Goal: Check status: Check status

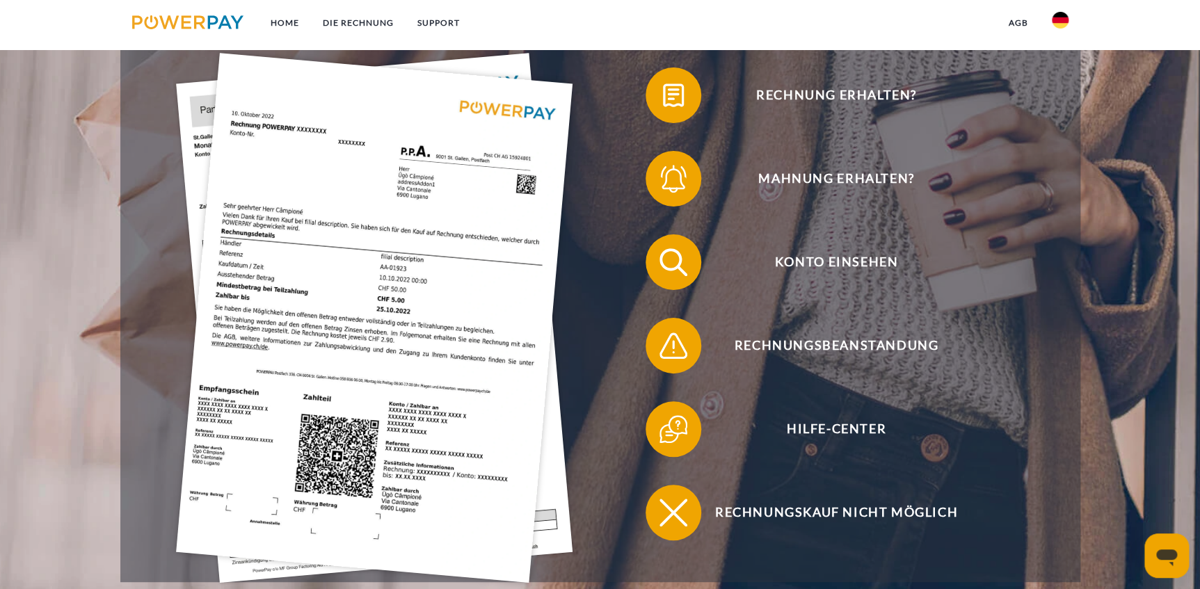
scroll to position [358, 0]
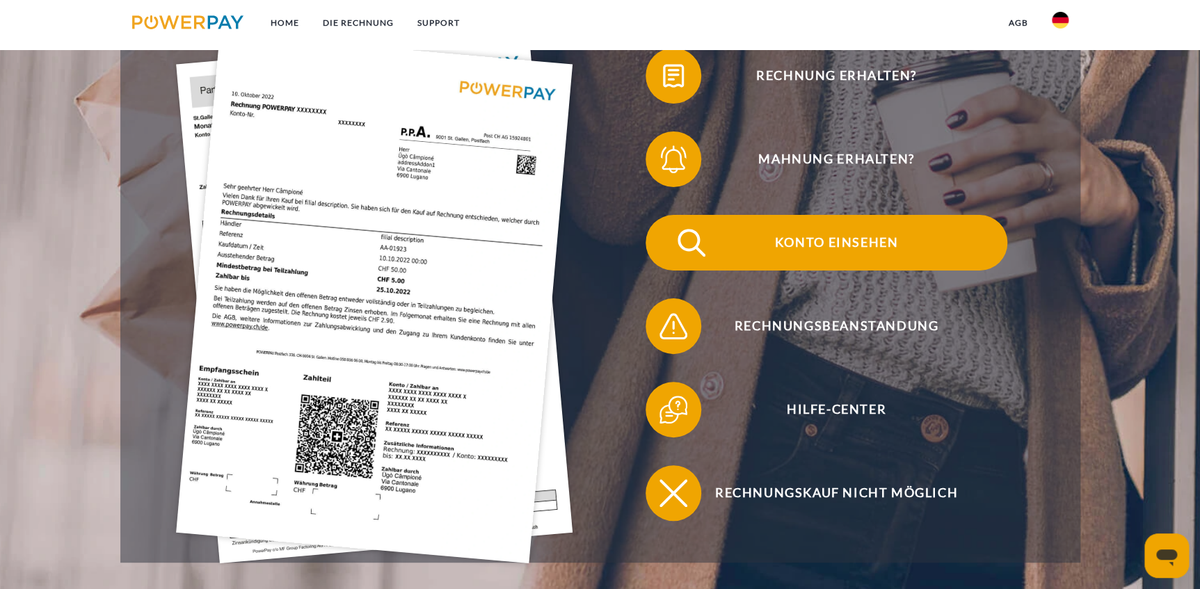
click at [699, 239] on img at bounding box center [691, 242] width 35 height 35
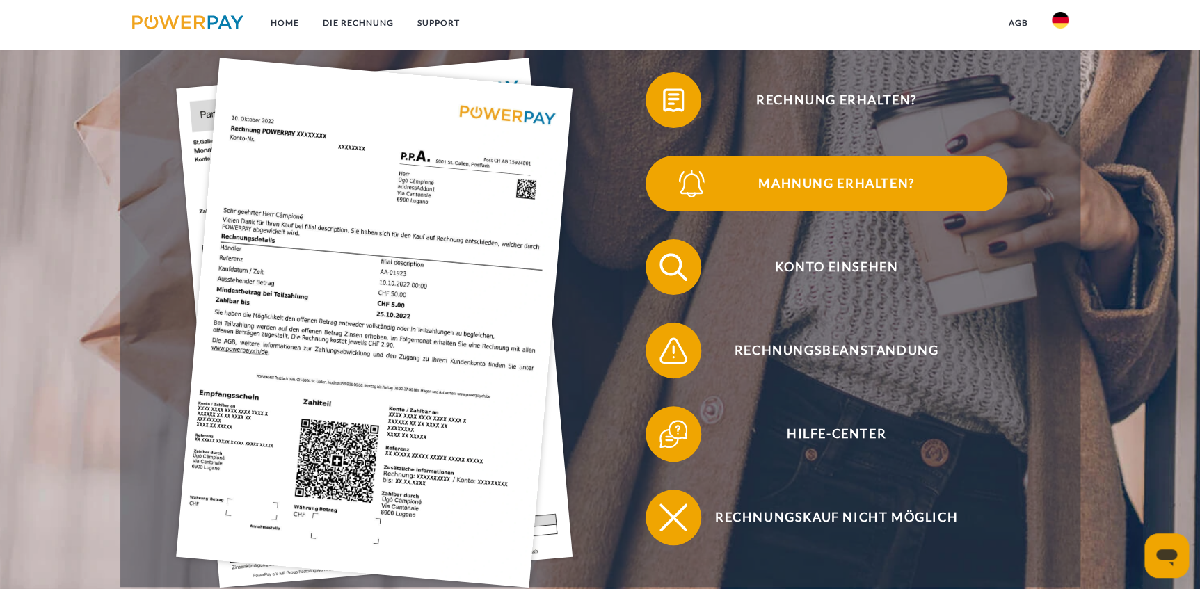
scroll to position [295, 0]
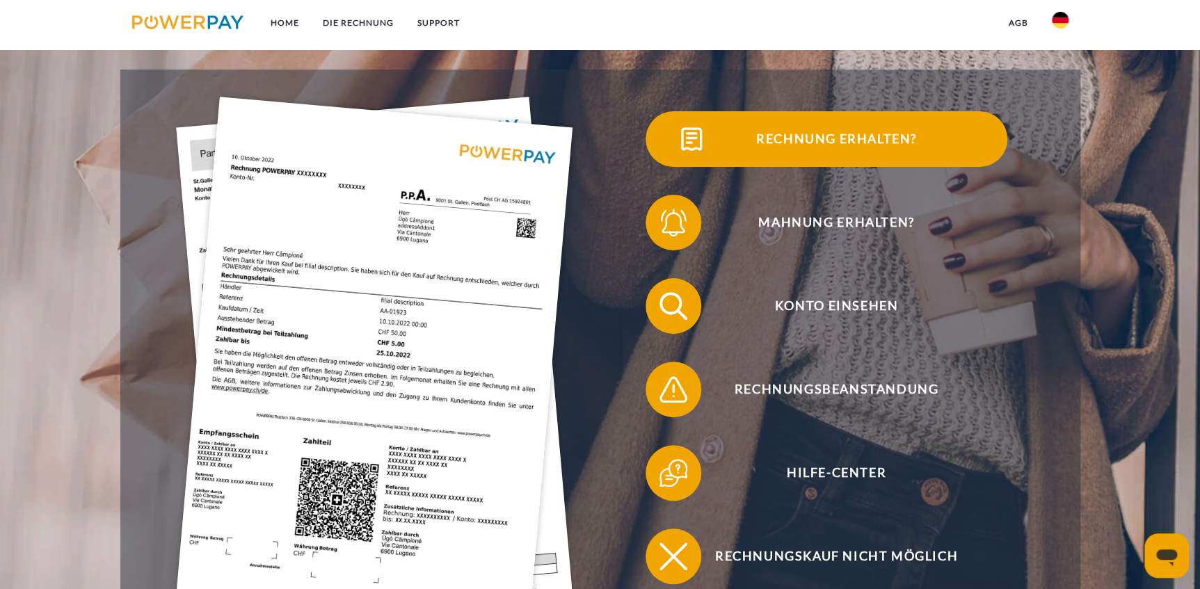
click at [721, 148] on span "Rechnung erhalten?" at bounding box center [836, 139] width 341 height 56
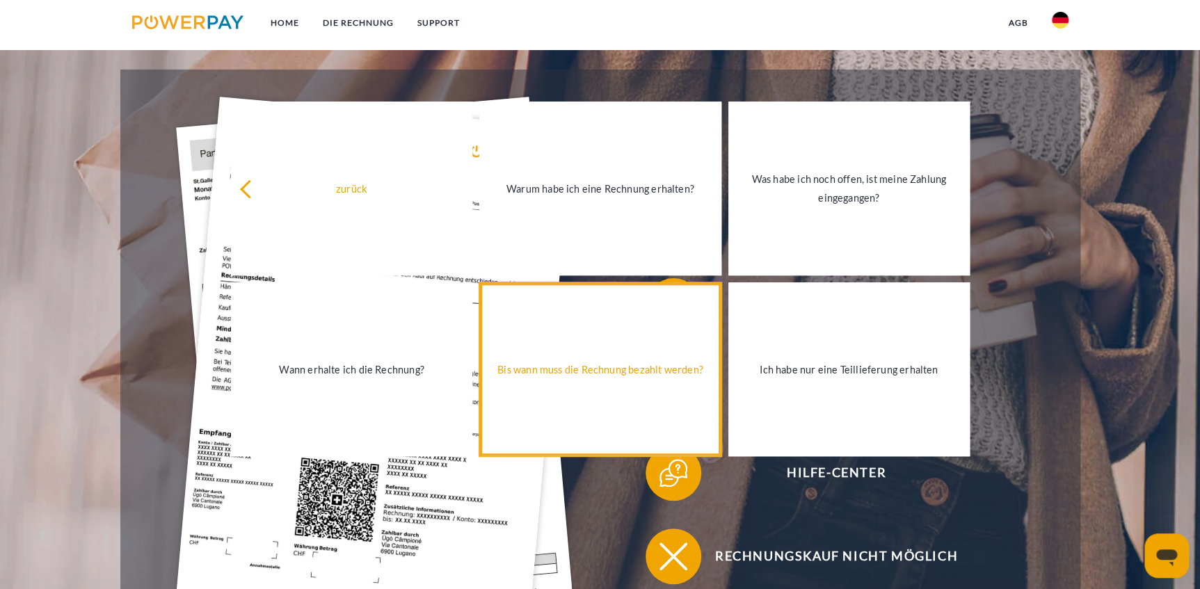
drag, startPoint x: 646, startPoint y: 406, endPoint x: 653, endPoint y: 391, distance: 16.8
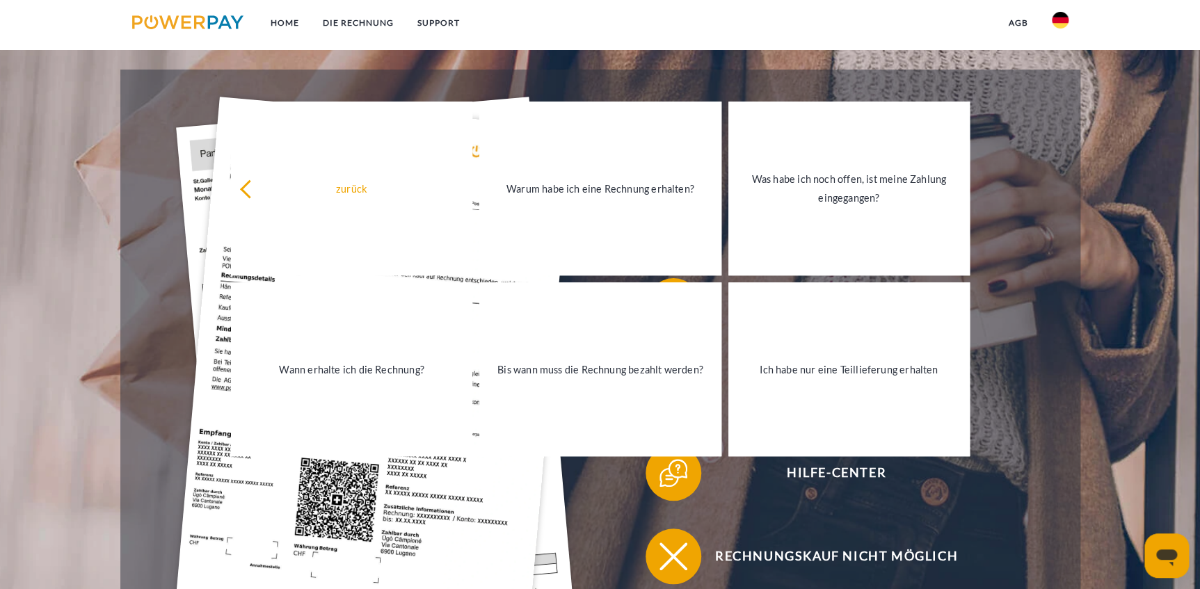
click at [1081, 273] on div "Rechnung erhalten? Mahnung erhalten? Konto einsehen" at bounding box center [600, 348] width 960 height 557
click at [1049, 452] on div "Hilfe-Center" at bounding box center [827, 473] width 452 height 84
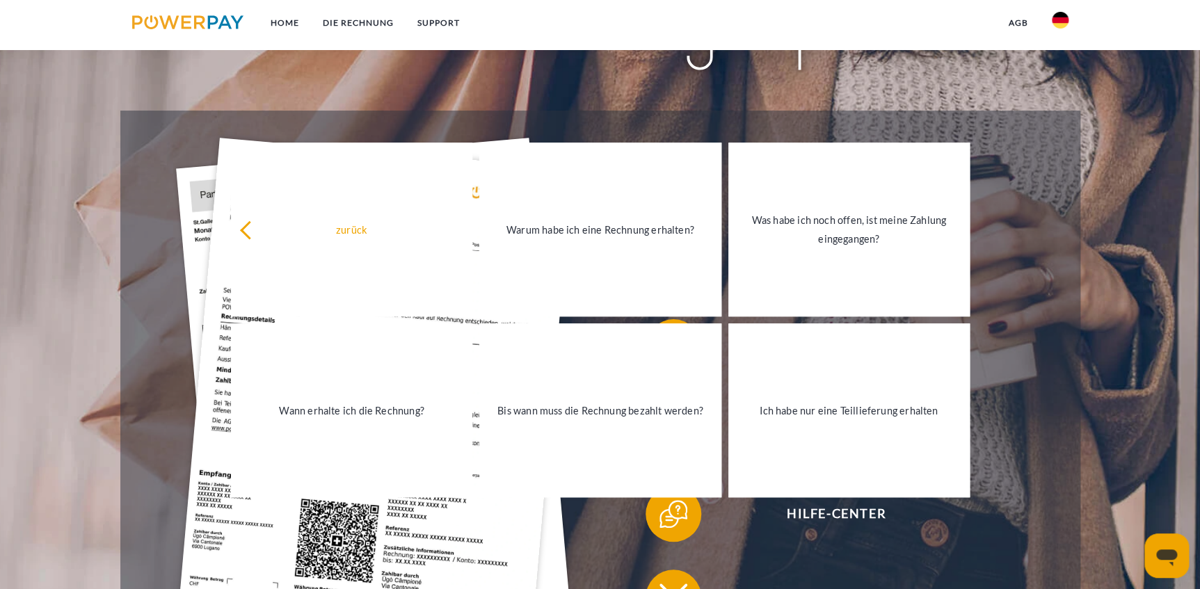
scroll to position [253, 0]
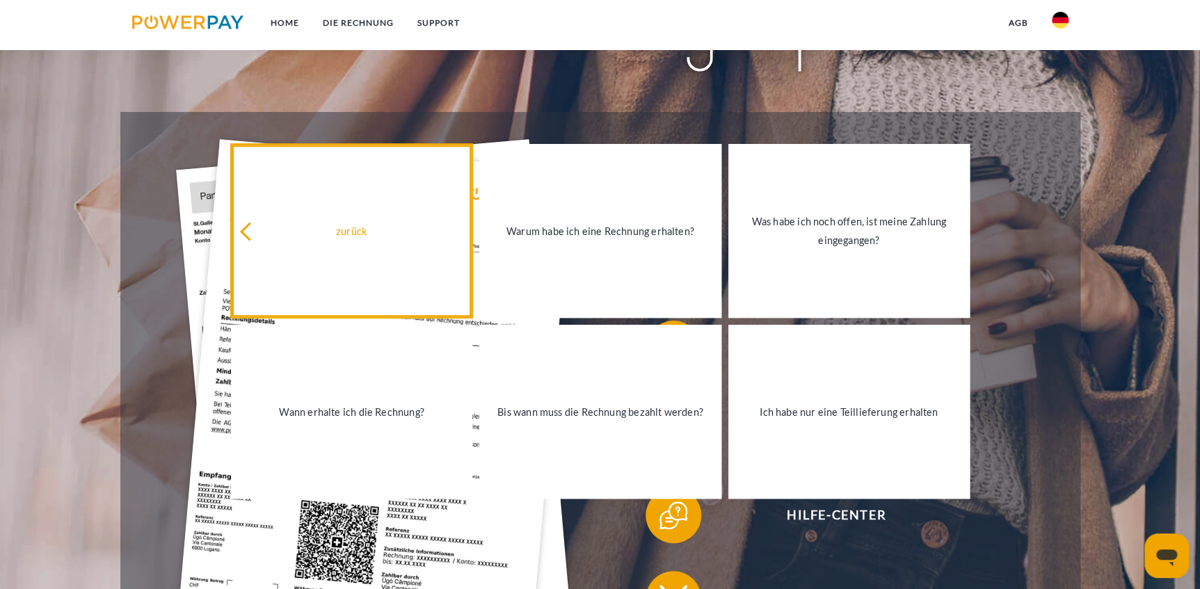
click at [253, 233] on icon at bounding box center [249, 231] width 19 height 19
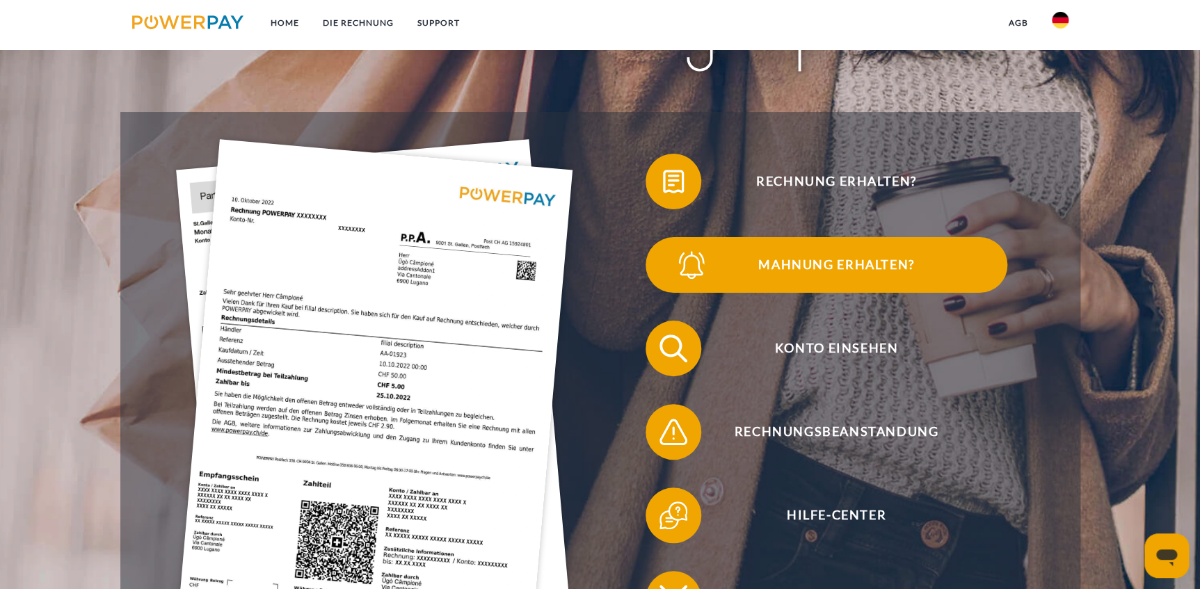
click at [709, 271] on img at bounding box center [691, 265] width 35 height 35
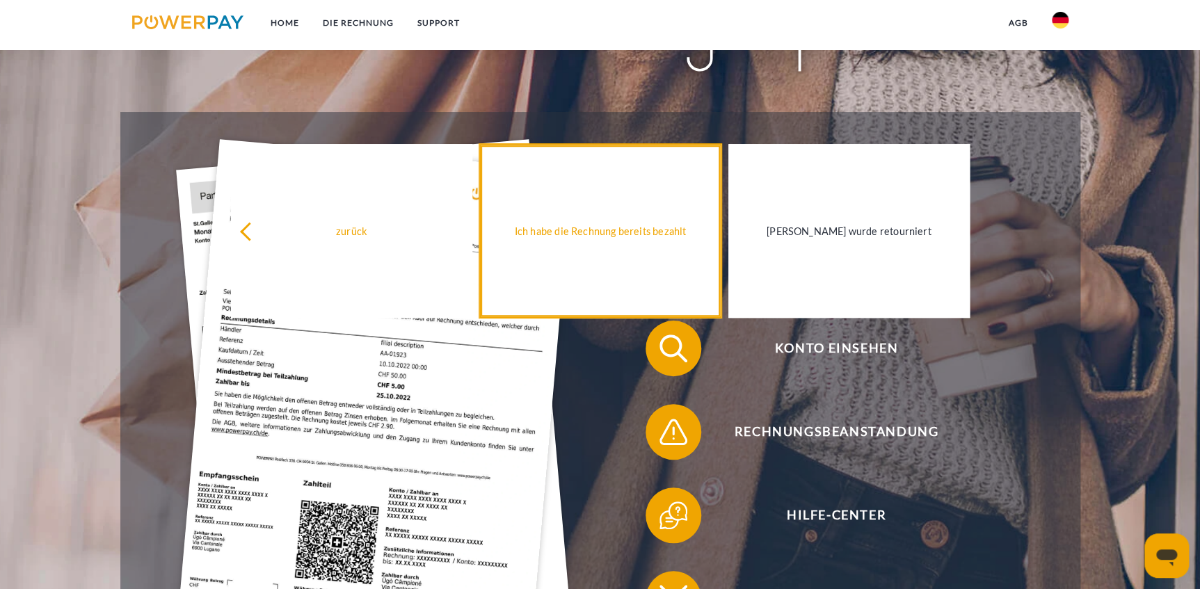
click at [637, 223] on div "Ich habe die Rechnung bereits bezahlt" at bounding box center [600, 230] width 225 height 19
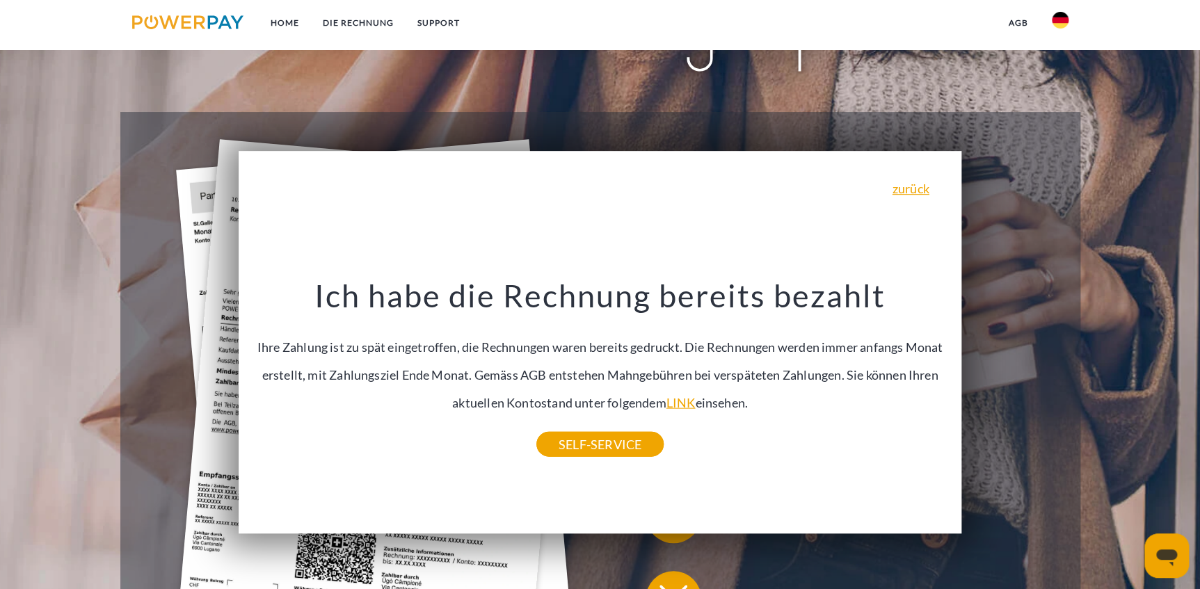
click at [86, 227] on header "Home DIE RECHNUNG SUPPORT" at bounding box center [600, 257] width 1200 height 1021
click at [912, 188] on link "zurück" at bounding box center [911, 188] width 37 height 13
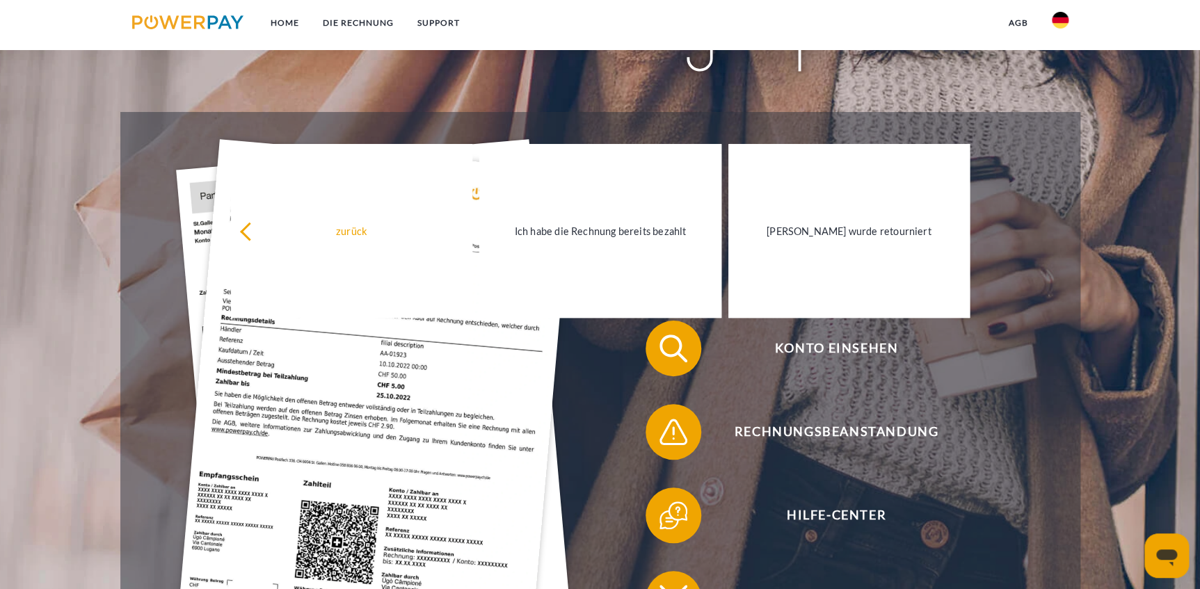
click at [1080, 370] on div "Rechnung erhalten? Mahnung erhalten? Konto einsehen" at bounding box center [600, 390] width 960 height 557
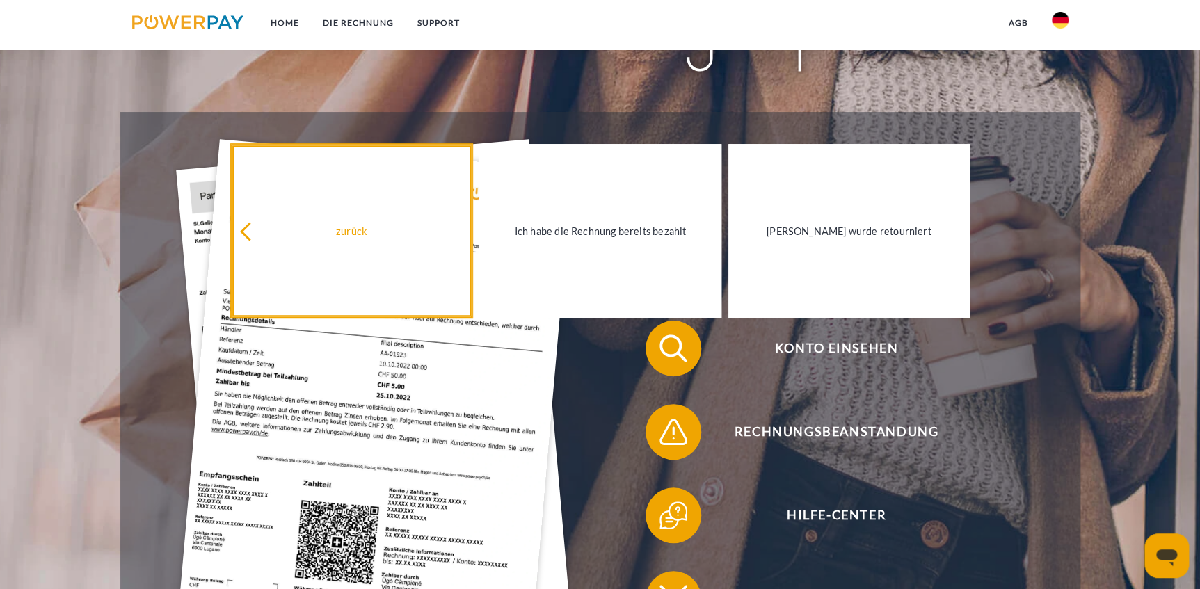
click at [246, 228] on icon at bounding box center [249, 231] width 19 height 19
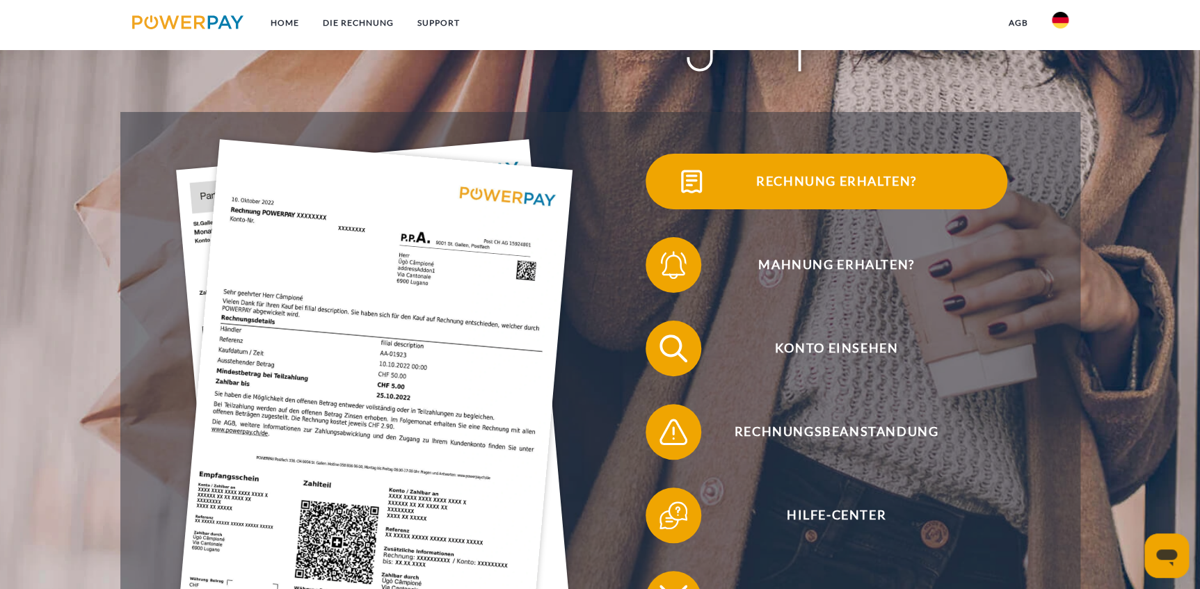
click at [671, 177] on span at bounding box center [671, 182] width 70 height 70
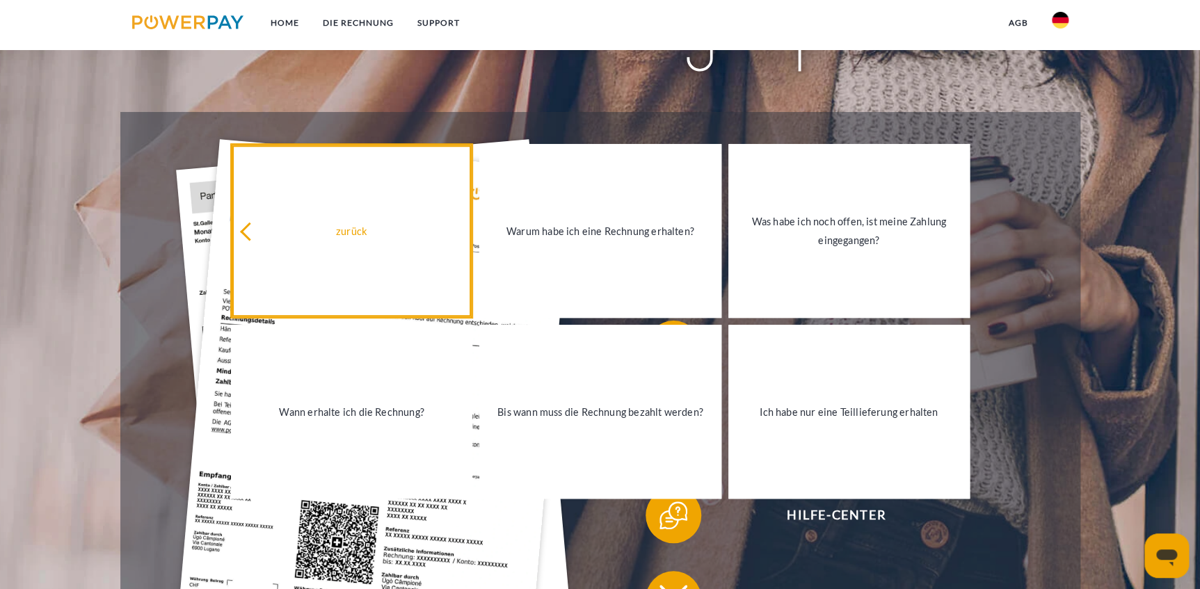
click at [251, 226] on icon at bounding box center [249, 231] width 19 height 19
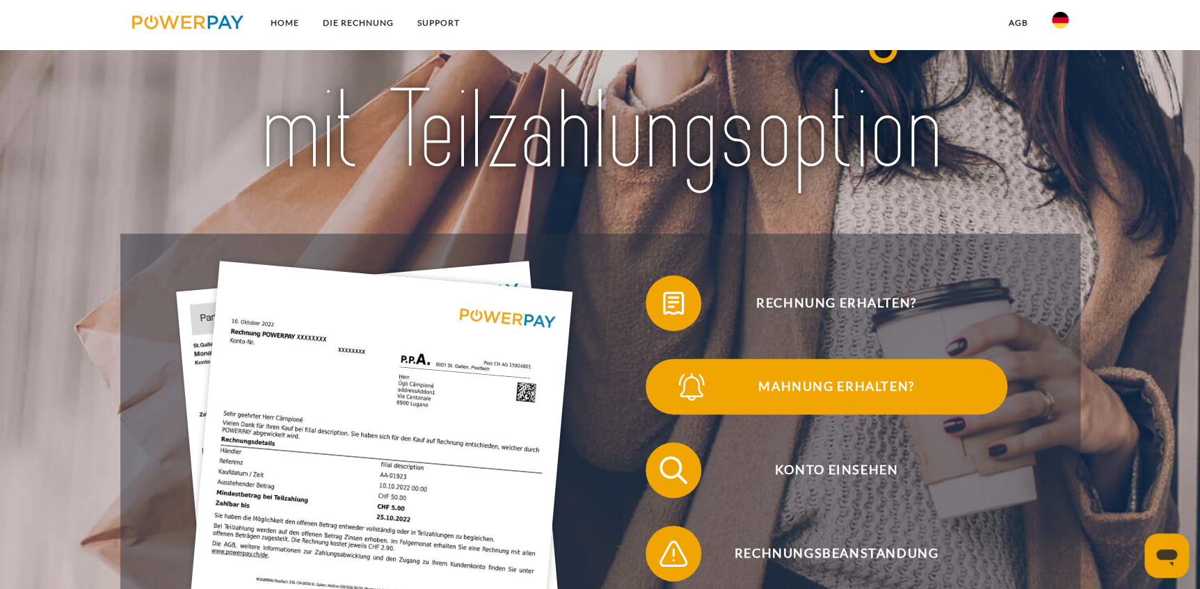
scroll to position [126, 0]
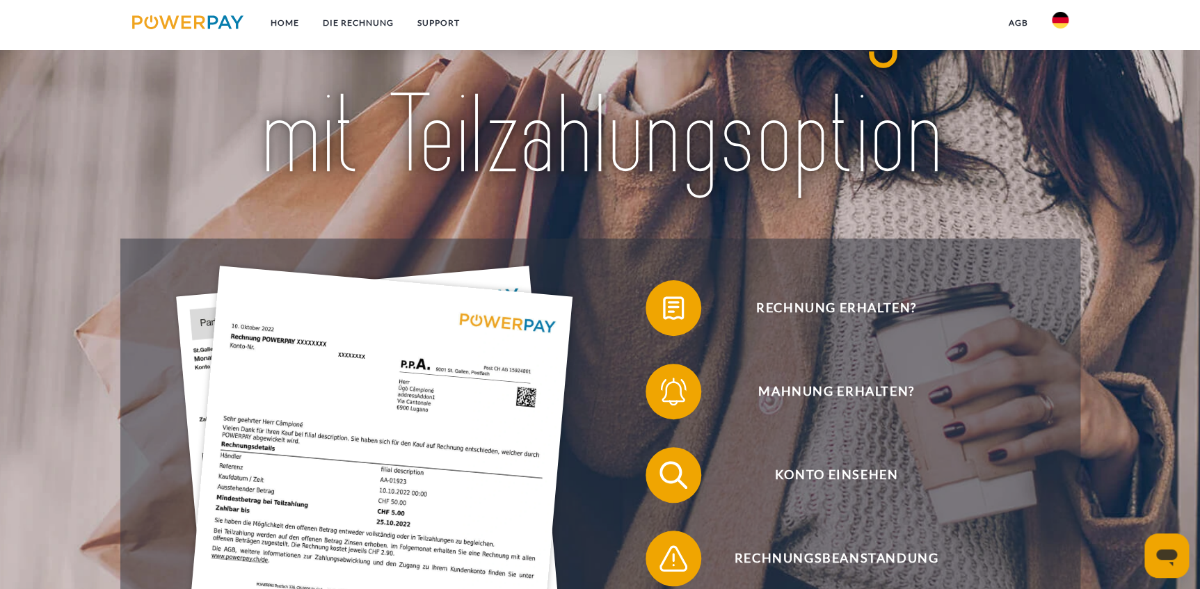
click at [1081, 201] on div at bounding box center [600, 70] width 960 height 335
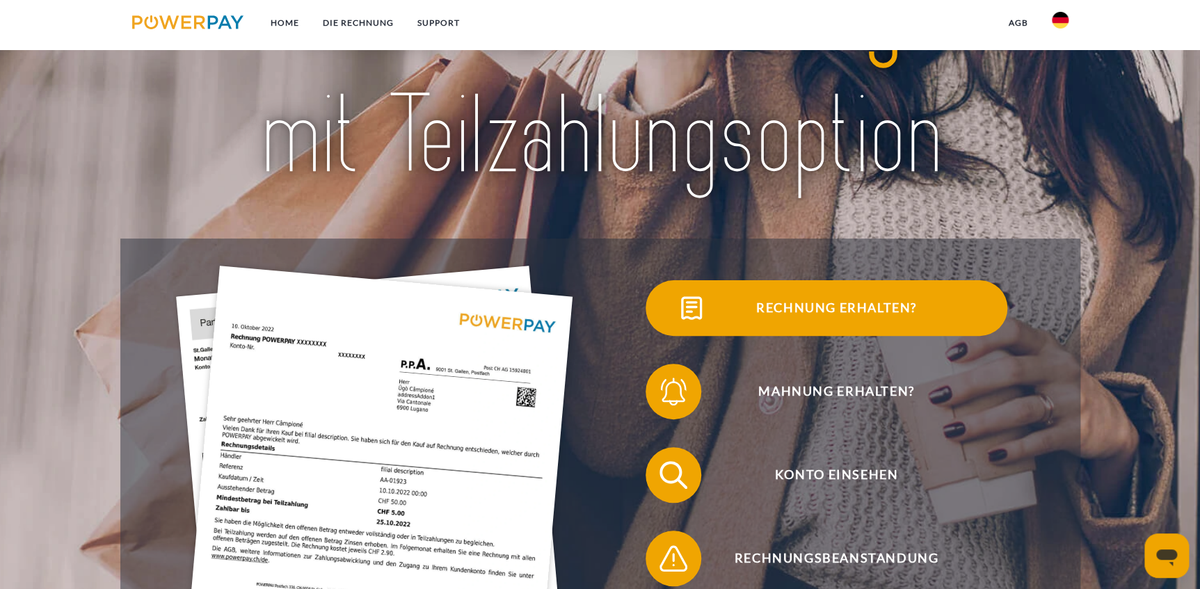
click at [784, 299] on span "Rechnung erhalten?" at bounding box center [836, 308] width 341 height 56
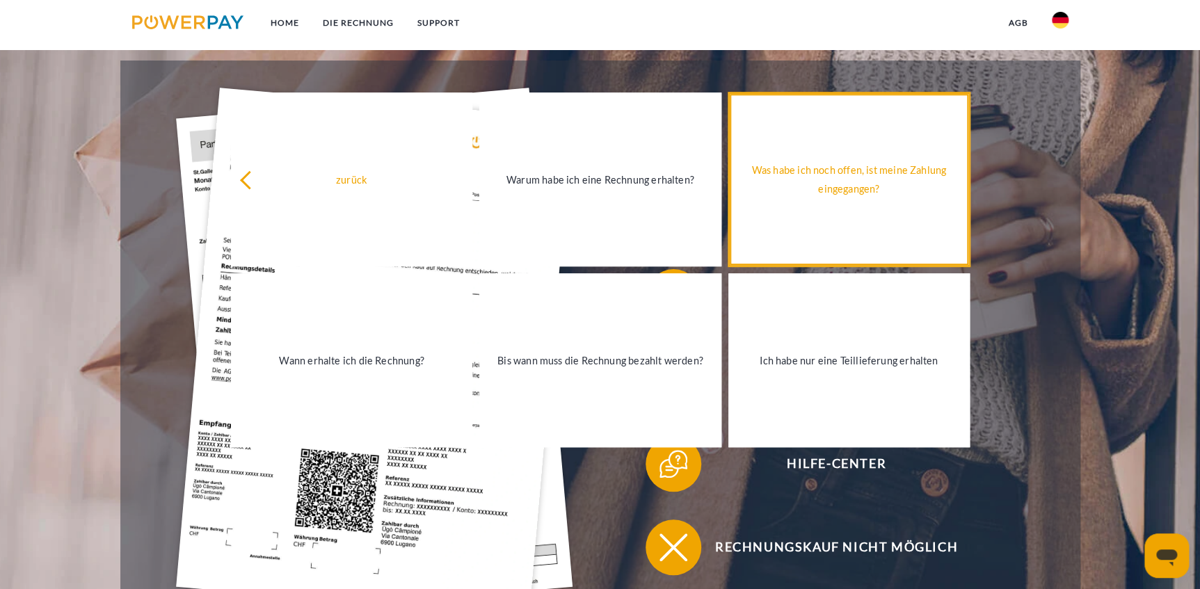
scroll to position [316, 0]
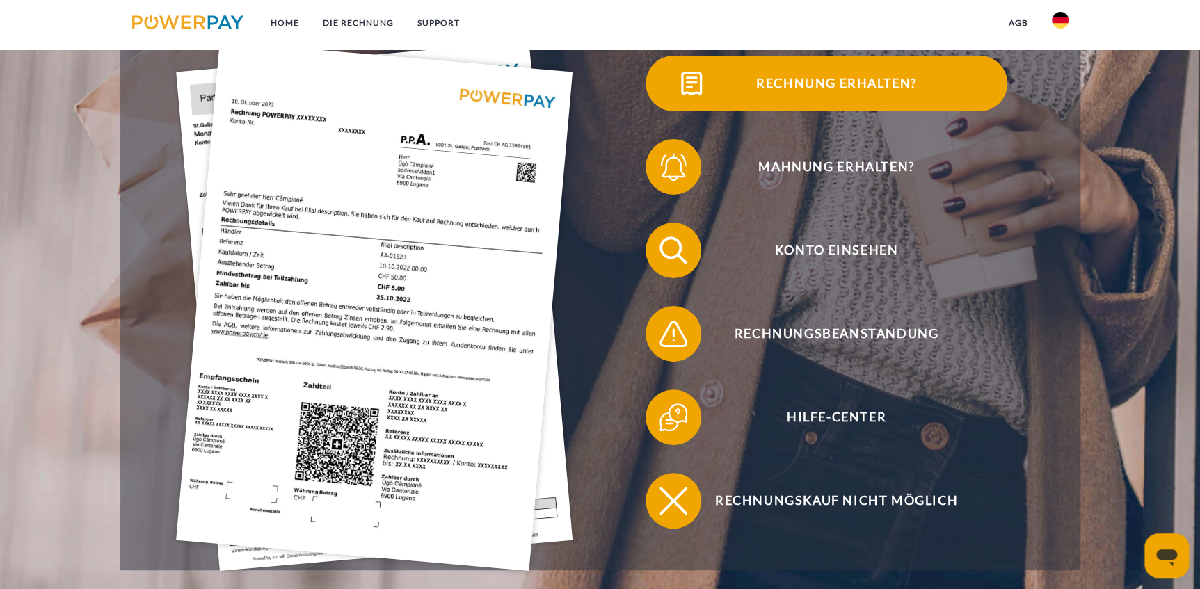
click at [688, 79] on img at bounding box center [691, 83] width 35 height 35
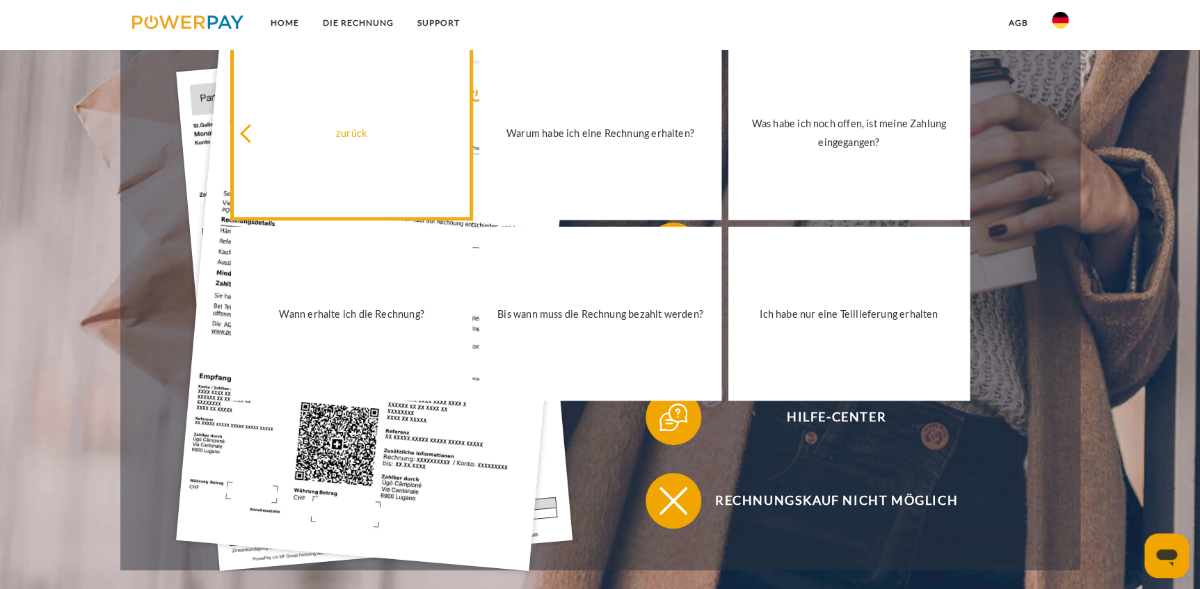
click at [257, 135] on icon at bounding box center [249, 133] width 19 height 19
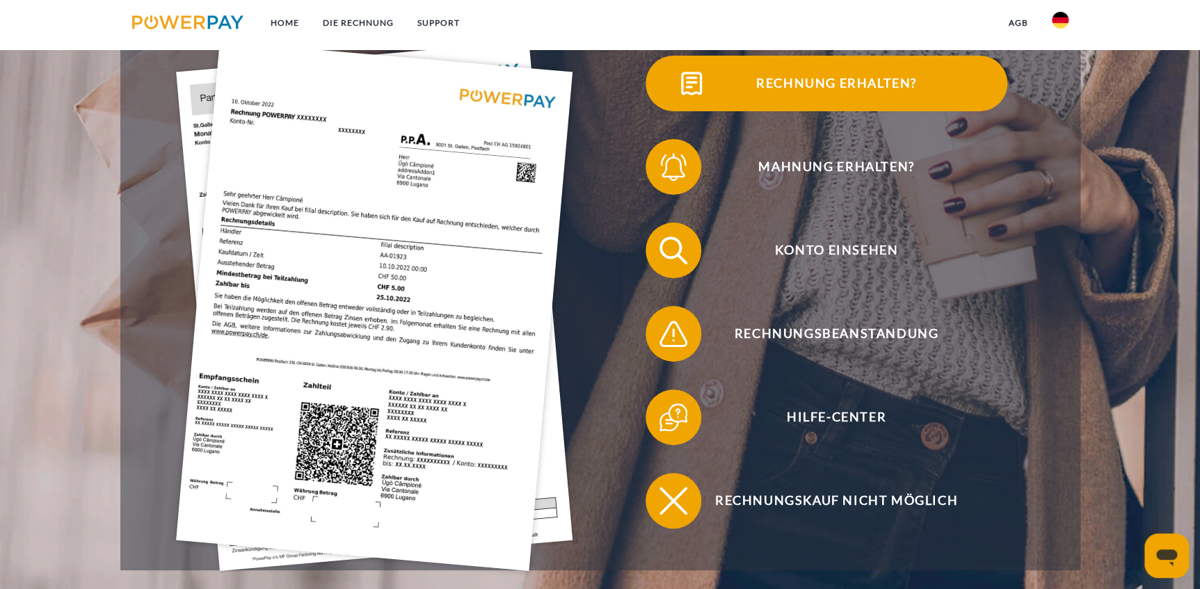
click at [691, 72] on img at bounding box center [691, 83] width 35 height 35
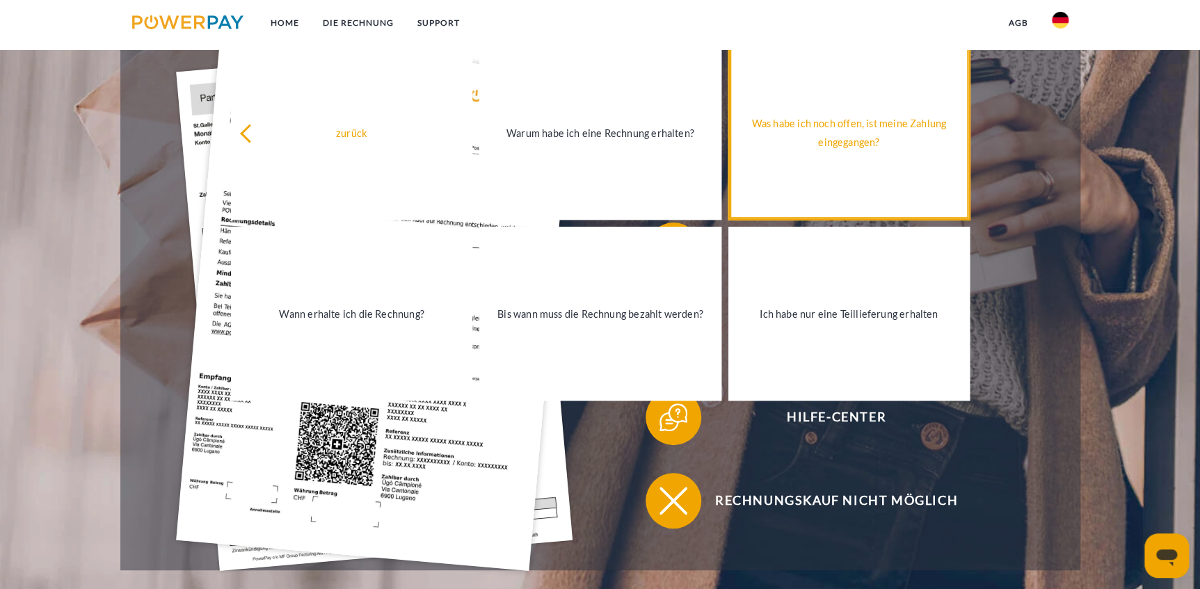
click at [834, 162] on link "Was habe ich noch offen, ist meine Zahlung eingegangen?" at bounding box center [849, 133] width 241 height 174
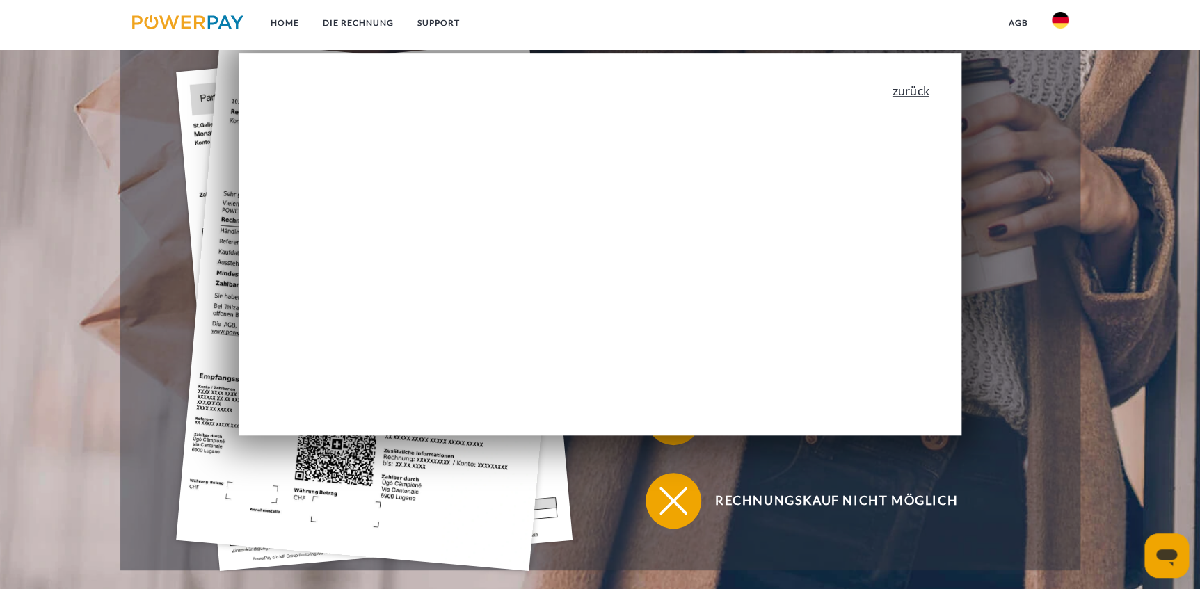
click at [905, 90] on link "zurück" at bounding box center [911, 90] width 37 height 13
